Goal: Task Accomplishment & Management: Complete application form

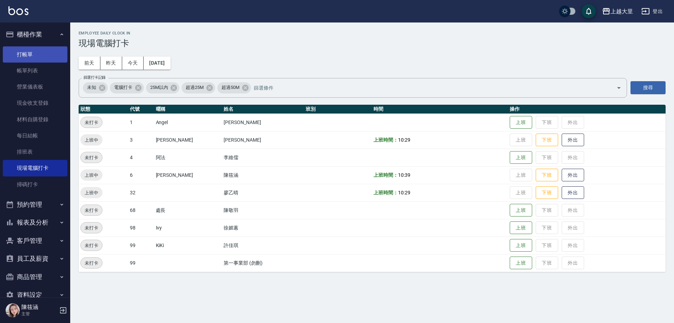
click at [26, 49] on link "打帳單" at bounding box center [35, 54] width 65 height 16
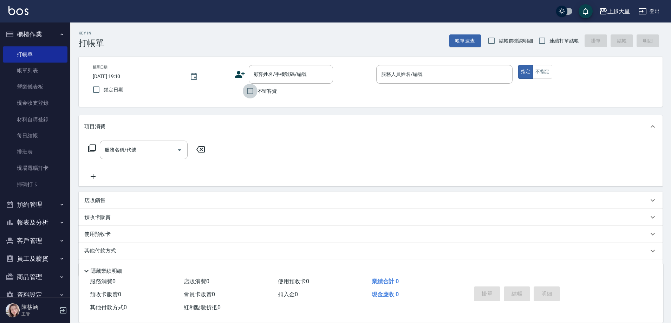
drag, startPoint x: 253, startPoint y: 91, endPoint x: 370, endPoint y: 79, distance: 117.6
click at [256, 89] on input "不留客資" at bounding box center [250, 91] width 15 height 15
checkbox input "true"
click at [541, 43] on input "連續打單結帳" at bounding box center [542, 40] width 15 height 15
checkbox input "true"
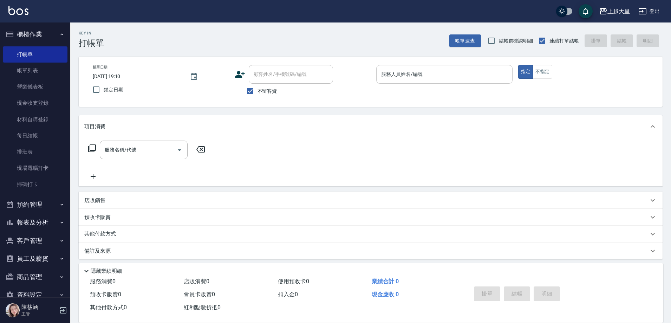
click at [416, 78] on input "服務人員姓名/編號" at bounding box center [444, 74] width 130 height 12
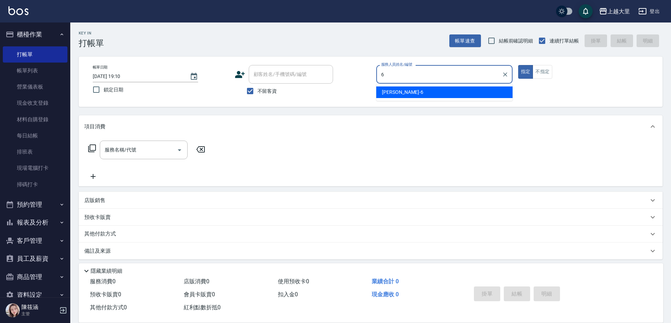
type input "[PERSON_NAME]比-6"
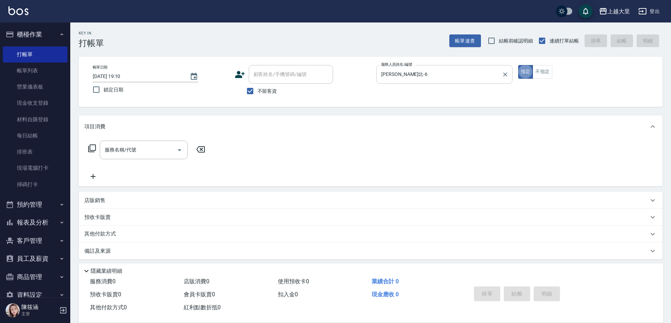
type button "true"
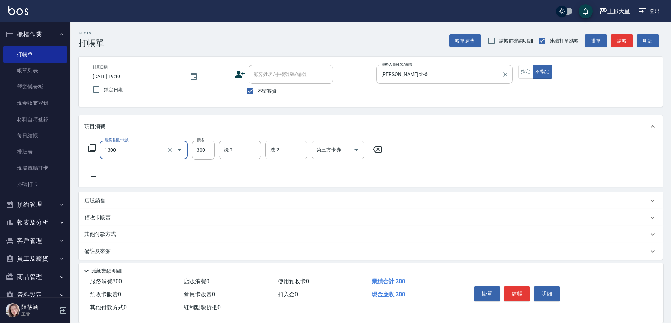
type input "健康洗髮(1300)"
type input "[PERSON_NAME]-32"
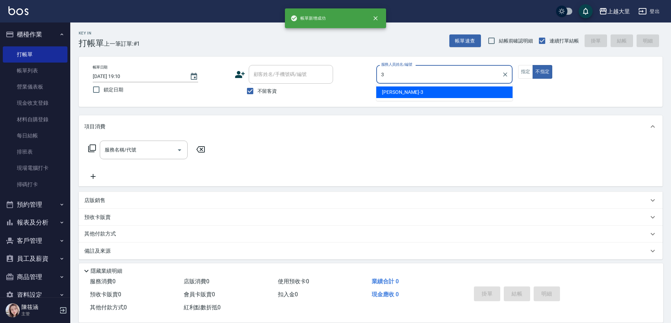
type input "3"
type button "false"
type input "[PERSON_NAME]-3"
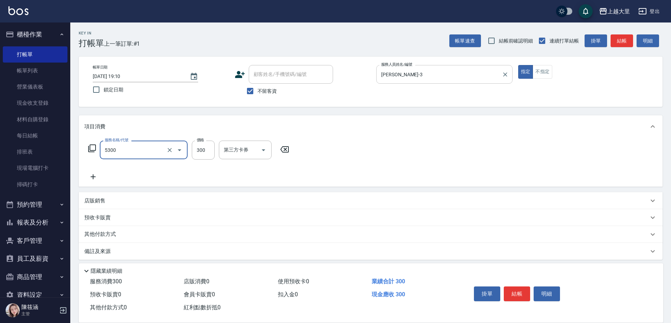
type input "護髮-300(5300)"
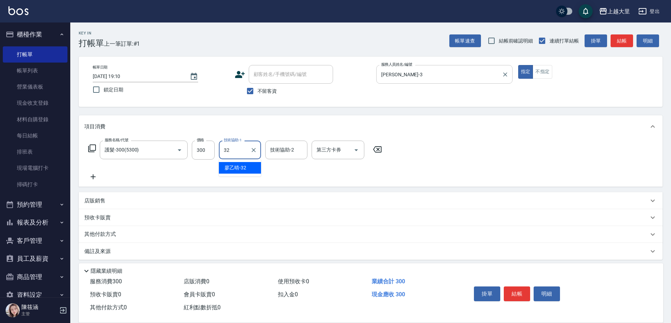
type input "[PERSON_NAME]-32"
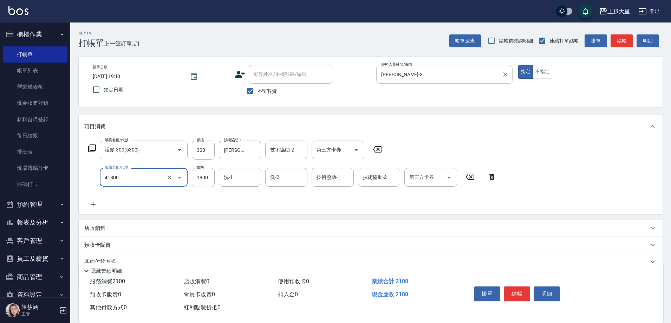
type input "染女L1800(41800)"
type input "[PERSON_NAME]-32"
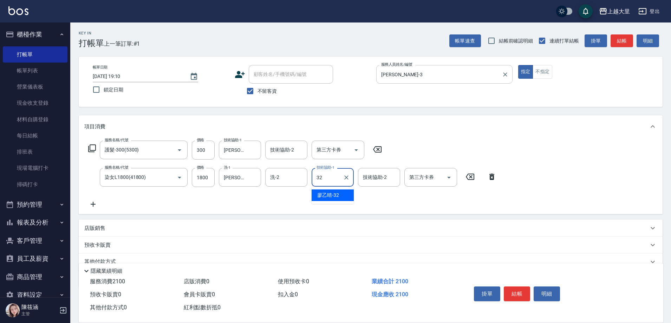
type input "[PERSON_NAME]-32"
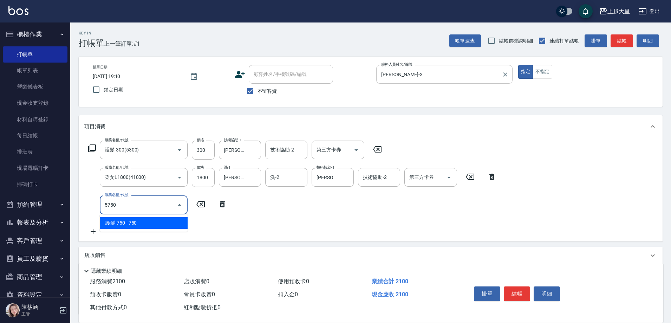
type input "護髮-750(5750)"
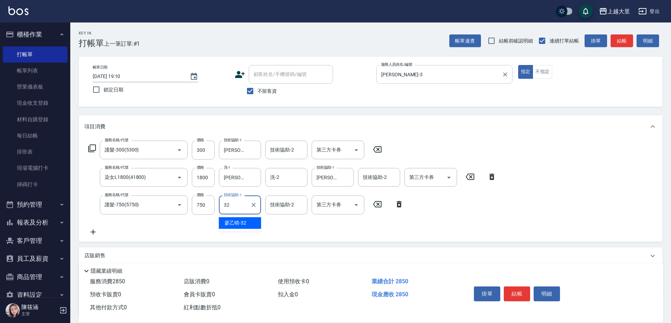
type input "[PERSON_NAME]-32"
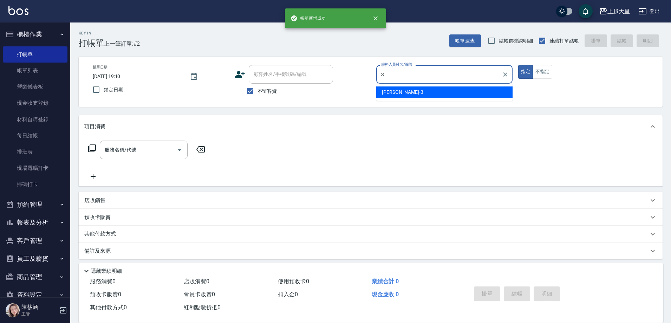
type input "[PERSON_NAME]-3"
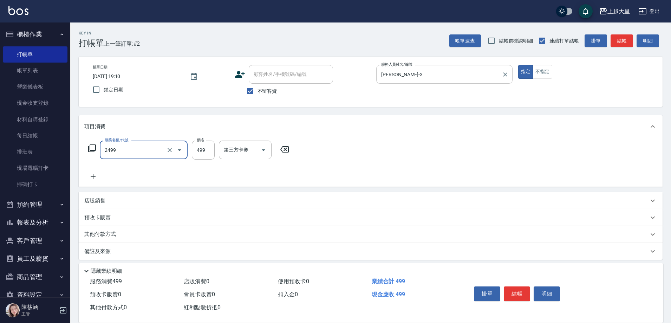
type input "499洗剪(2499)"
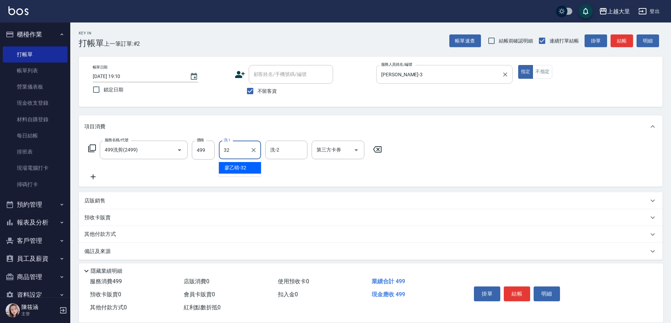
type input "[PERSON_NAME]-32"
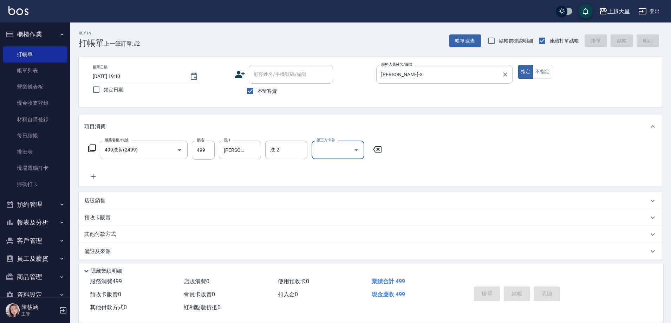
type input "[DATE] 19:11"
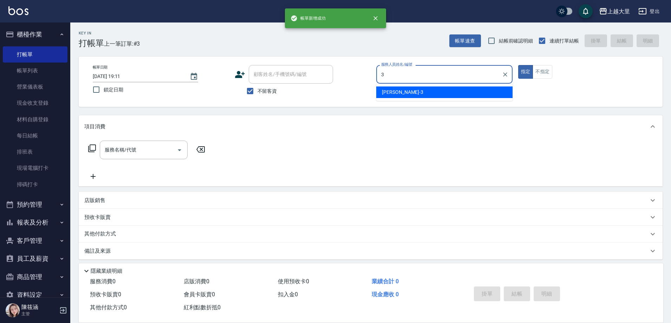
type input "[PERSON_NAME]-3"
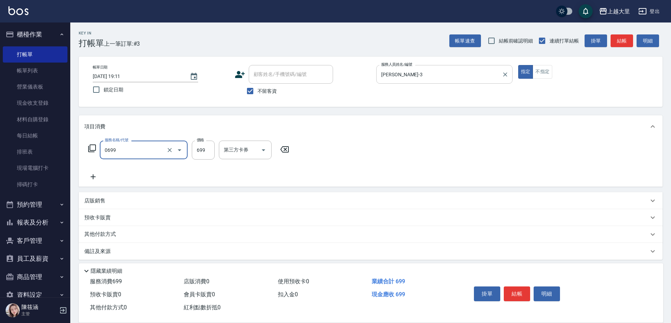
type input "精油SPA699(0699)"
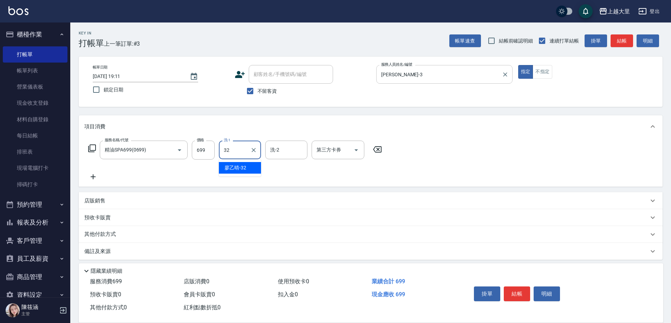
type input "[PERSON_NAME]-32"
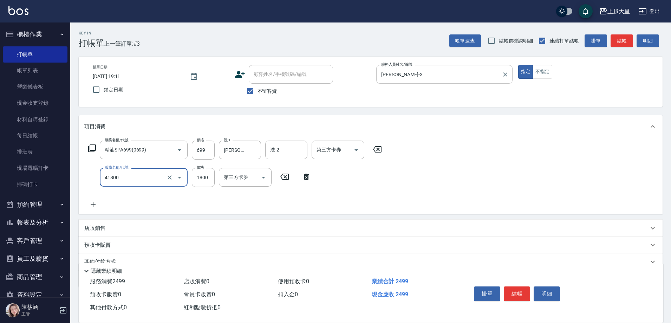
type input "染女L1800(41800)"
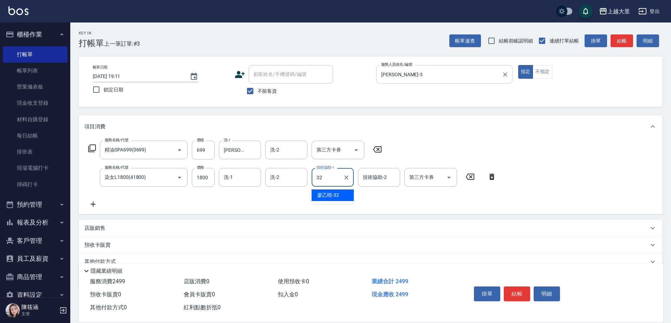
type input "[PERSON_NAME]-32"
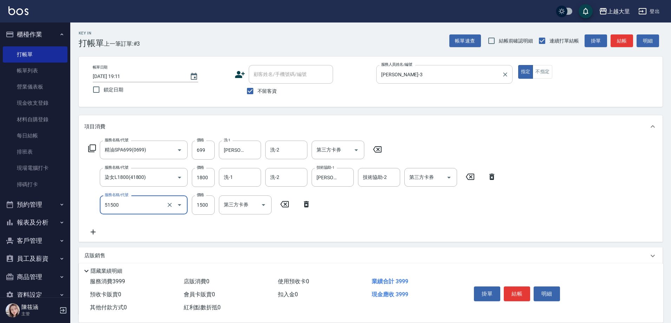
type input "護髮1500(51500)"
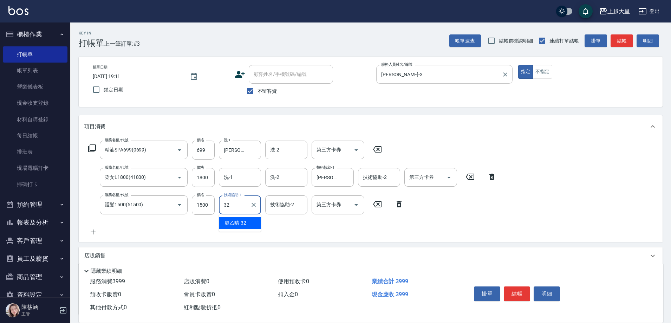
type input "[PERSON_NAME]-32"
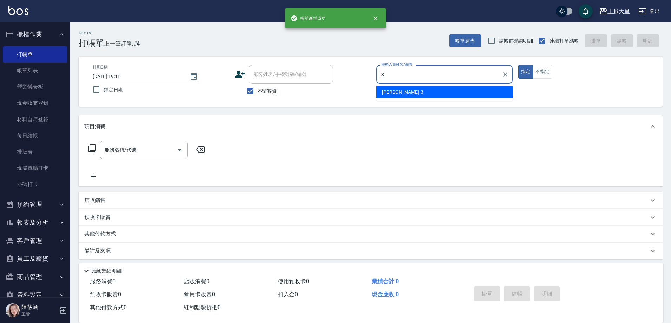
type input "[PERSON_NAME]-3"
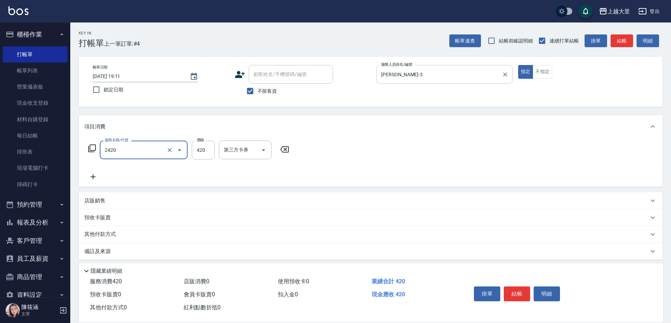
type input "洗+剪420(2420)"
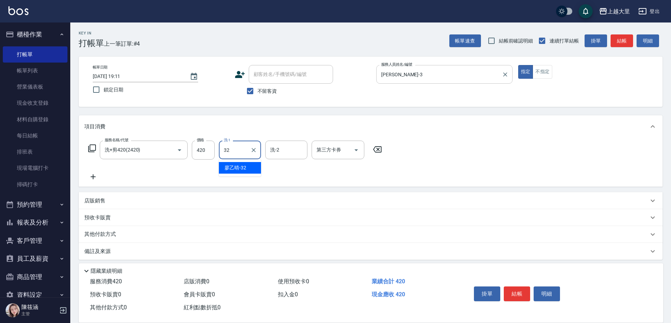
type input "[PERSON_NAME]-32"
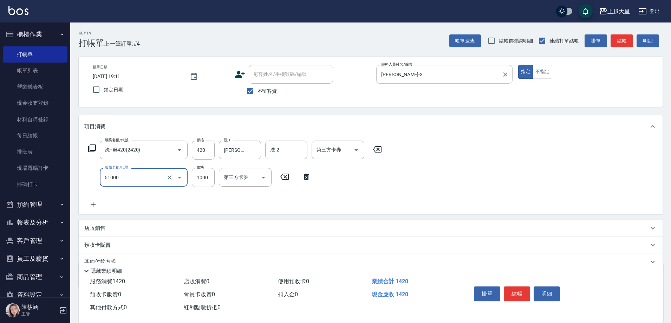
type input "護髮1000(51000)"
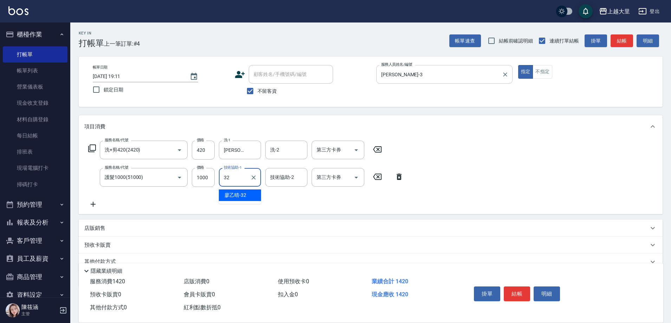
type input "[PERSON_NAME]-32"
